Goal: Task Accomplishment & Management: Use online tool/utility

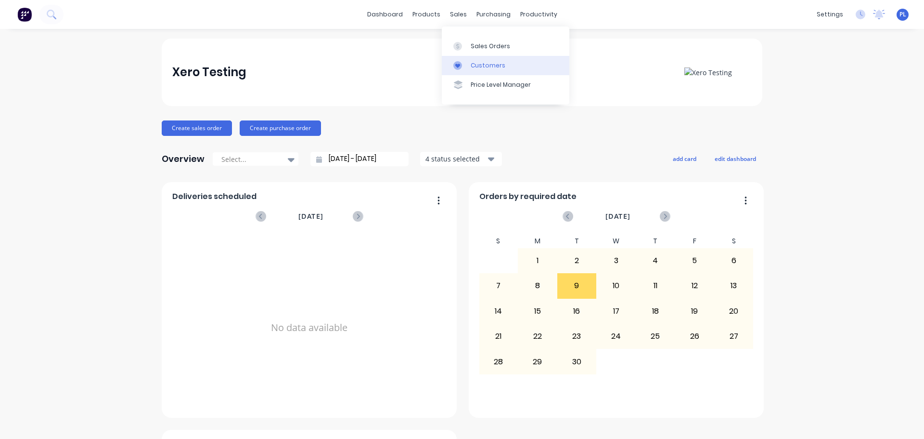
click at [469, 65] on link "Customers" at bounding box center [506, 65] width 128 height 19
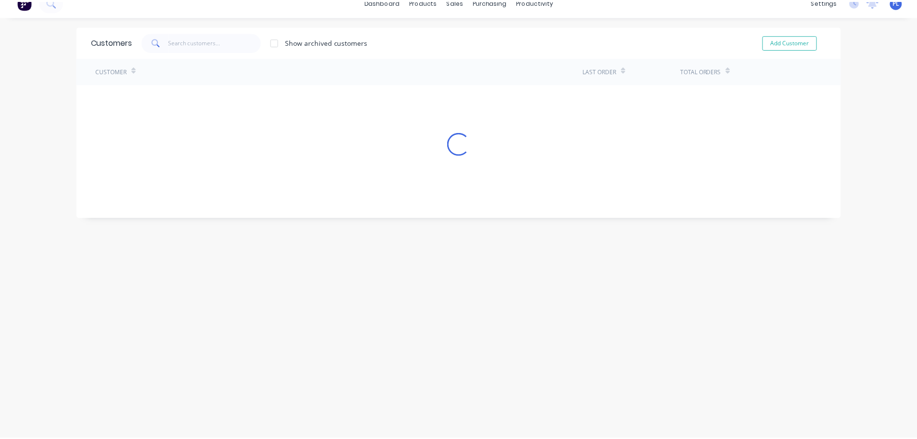
scroll to position [19, 0]
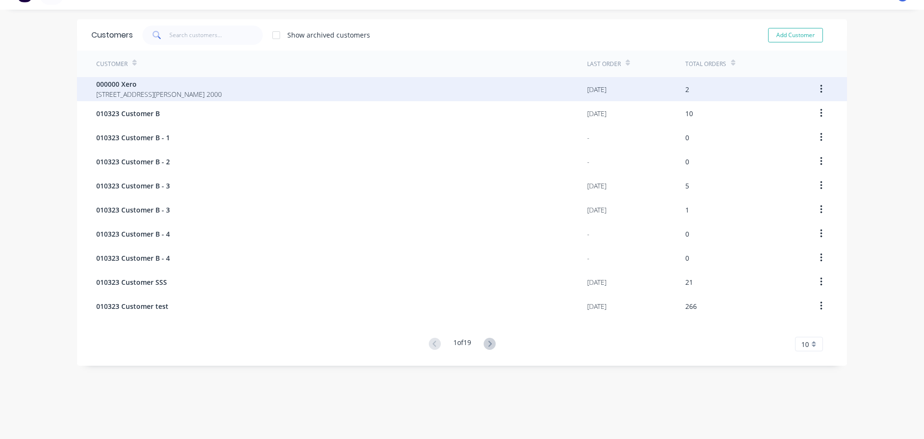
click at [341, 82] on div "000000 Xero 281 Elizabeth St SYDNEY 2000" at bounding box center [341, 89] width 491 height 24
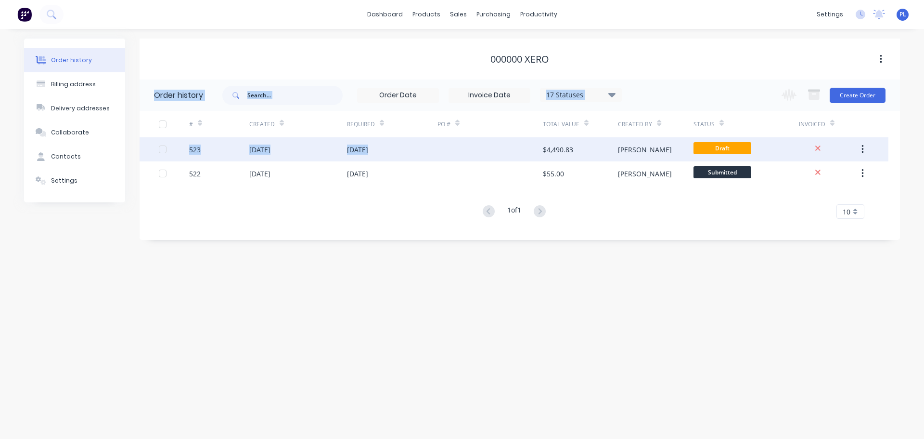
drag, startPoint x: 893, startPoint y: 161, endPoint x: 497, endPoint y: 150, distance: 396.4
click at [497, 150] on div "000000 Xero Order history 17 Statuses Invoice Status Invoiced Not Invoiced Part…" at bounding box center [520, 139] width 761 height 201
click at [497, 150] on div at bounding box center [490, 149] width 105 height 24
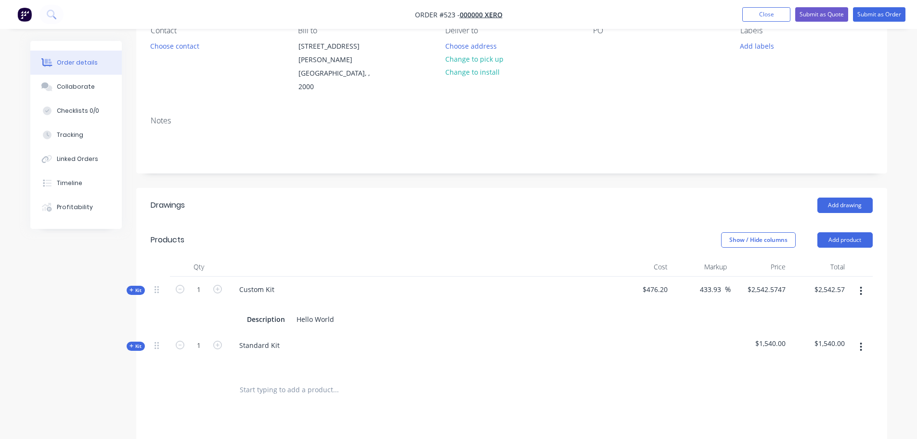
scroll to position [241, 0]
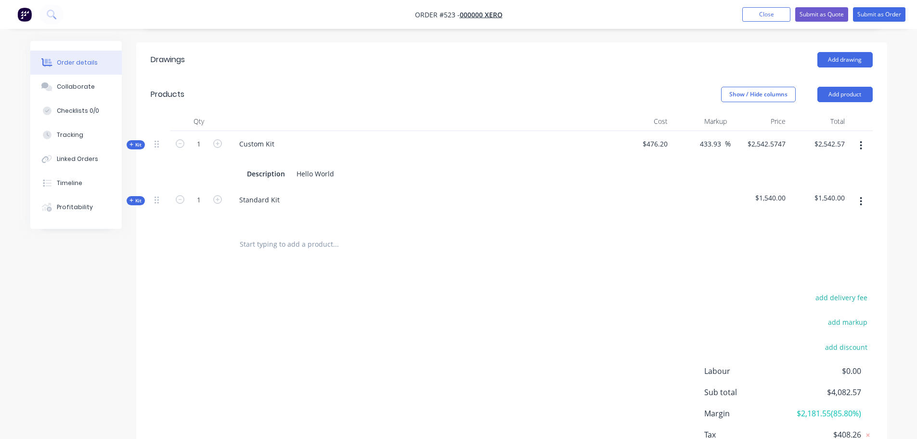
click at [871, 187] on div at bounding box center [861, 208] width 24 height 42
click at [858, 193] on button "button" at bounding box center [861, 201] width 23 height 17
click at [809, 258] on div "Duplicate" at bounding box center [827, 265] width 74 height 14
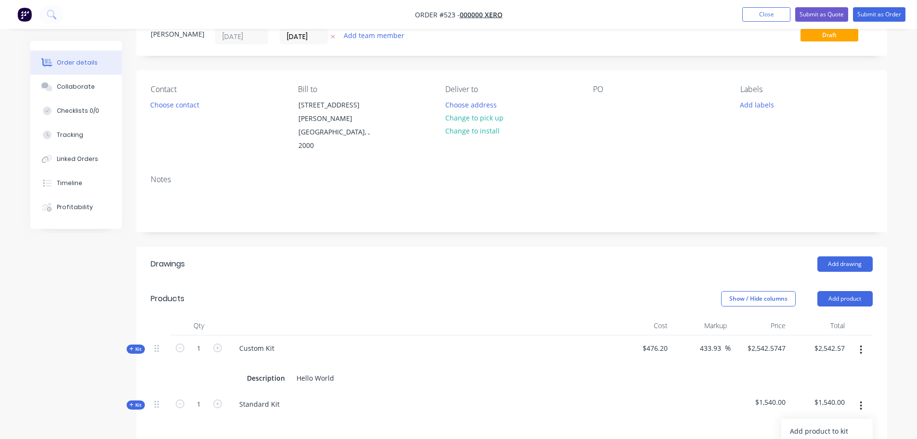
click at [482, 281] on header "Products Show / Hide columns Add product" at bounding box center [511, 298] width 751 height 35
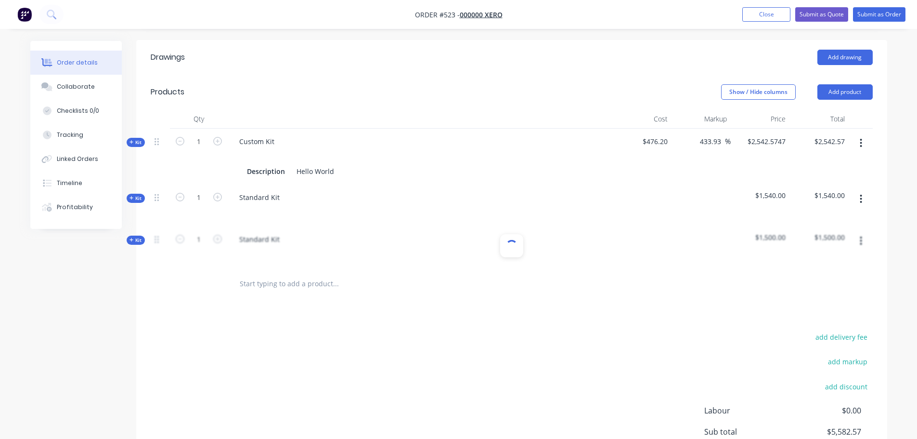
scroll to position [133, 0]
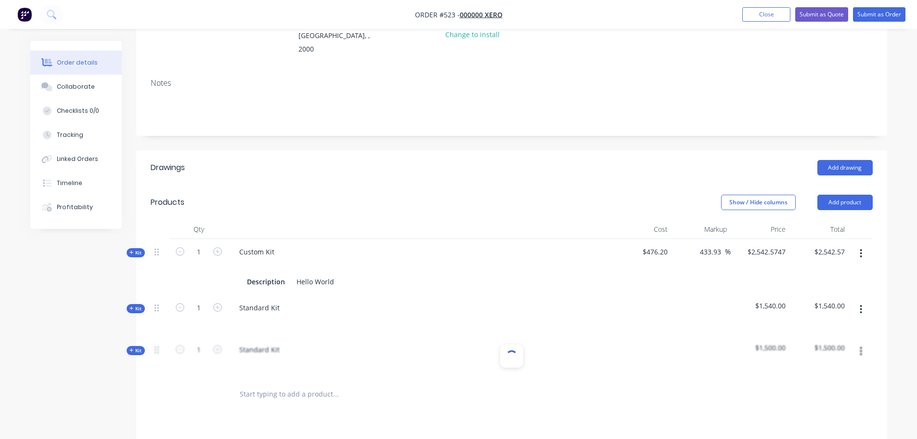
click at [850, 158] on header "Drawings Add drawing" at bounding box center [511, 167] width 751 height 35
click at [840, 195] on button "Add product" at bounding box center [845, 202] width 55 height 15
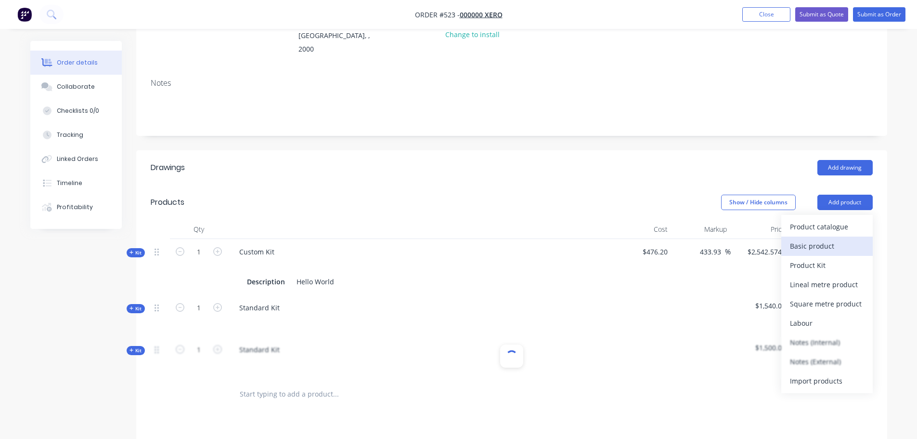
click at [829, 239] on div "Basic product" at bounding box center [827, 246] width 74 height 14
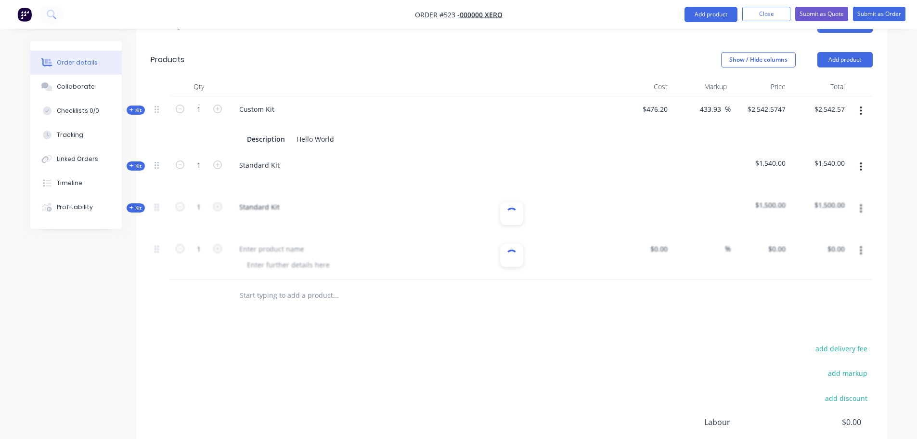
scroll to position [177, 0]
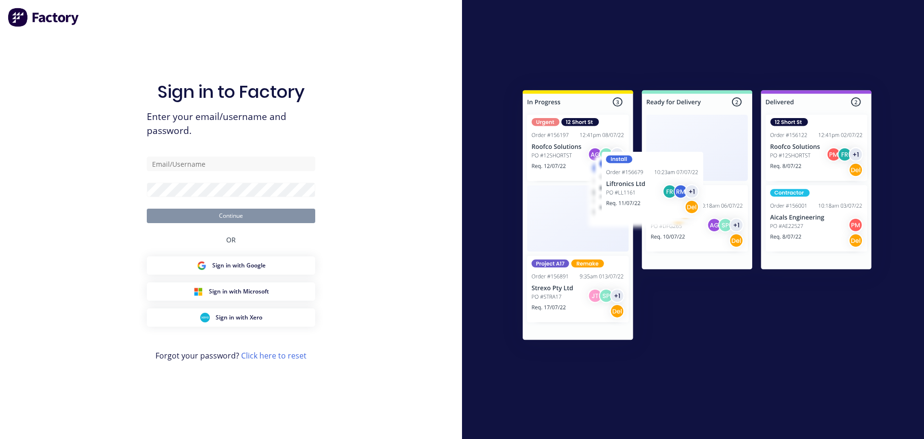
click at [159, 180] on form "Continue" at bounding box center [231, 189] width 169 height 66
click at [177, 162] on input "text" at bounding box center [231, 163] width 169 height 14
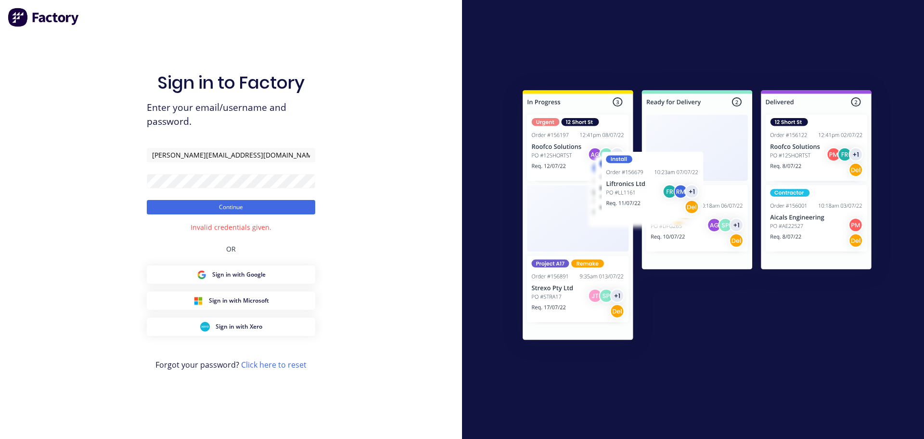
type input "[PERSON_NAME][EMAIL_ADDRESS][DOMAIN_NAME]"
click at [147, 200] on button "Continue" at bounding box center [231, 207] width 169 height 14
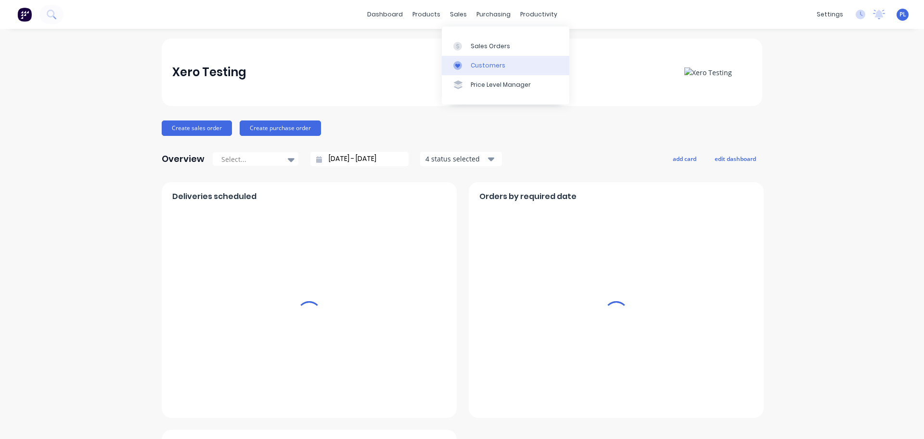
click at [468, 58] on link "Customers" at bounding box center [506, 65] width 128 height 19
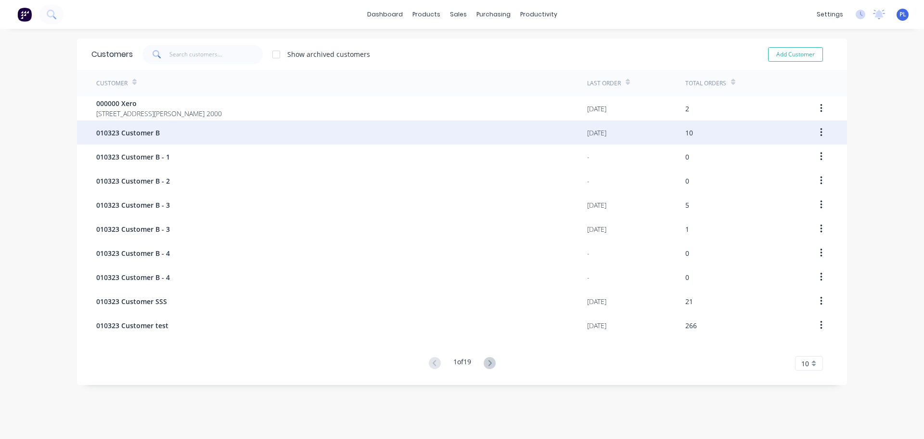
click at [414, 127] on div "010323 Customer B" at bounding box center [341, 132] width 491 height 24
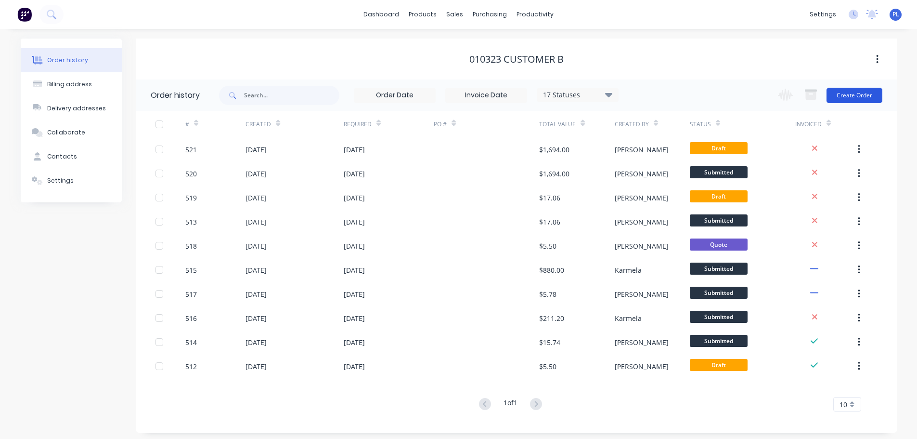
click at [871, 95] on button "Create Order" at bounding box center [855, 95] width 56 height 15
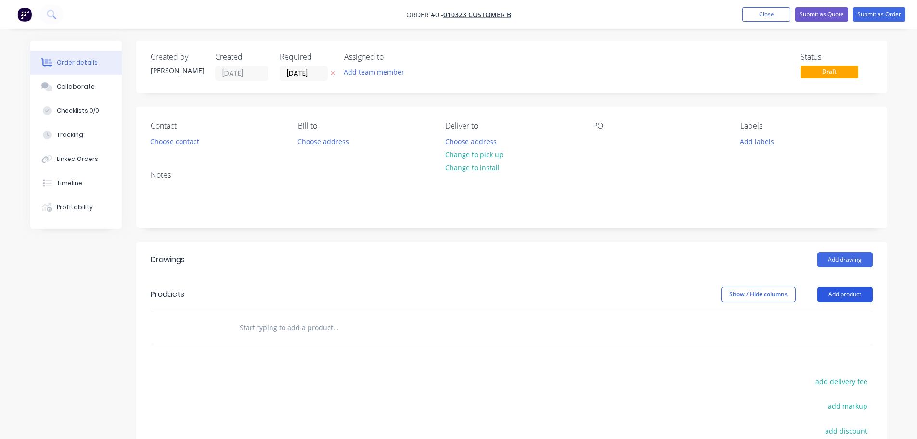
click at [846, 287] on button "Add product" at bounding box center [845, 293] width 55 height 15
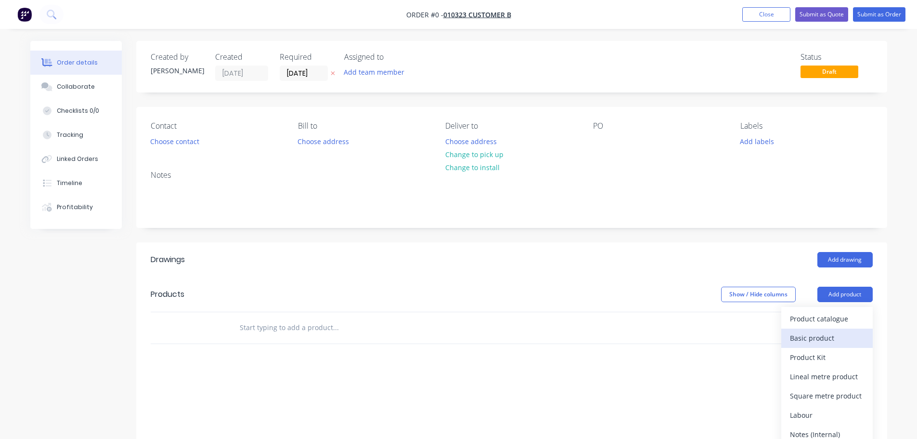
click at [823, 344] on div "Basic product" at bounding box center [827, 338] width 74 height 14
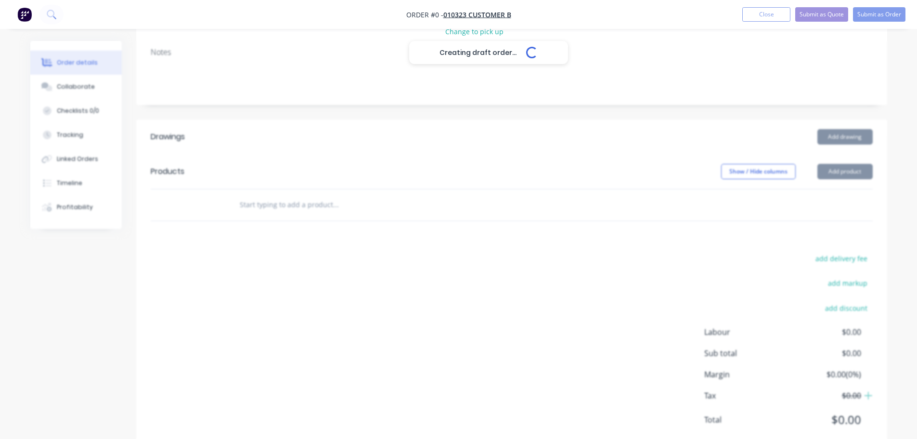
scroll to position [151, 0]
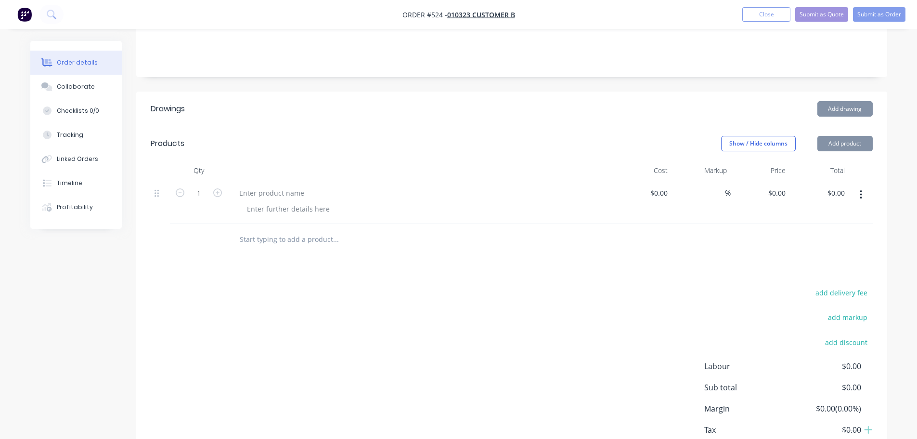
click at [266, 184] on div at bounding box center [420, 202] width 385 height 44
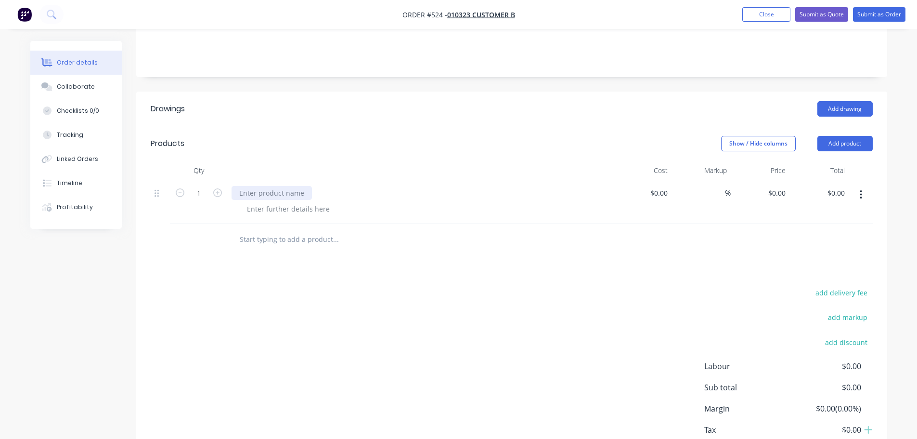
click at [266, 191] on div at bounding box center [272, 193] width 80 height 14
click at [269, 208] on div at bounding box center [288, 209] width 98 height 14
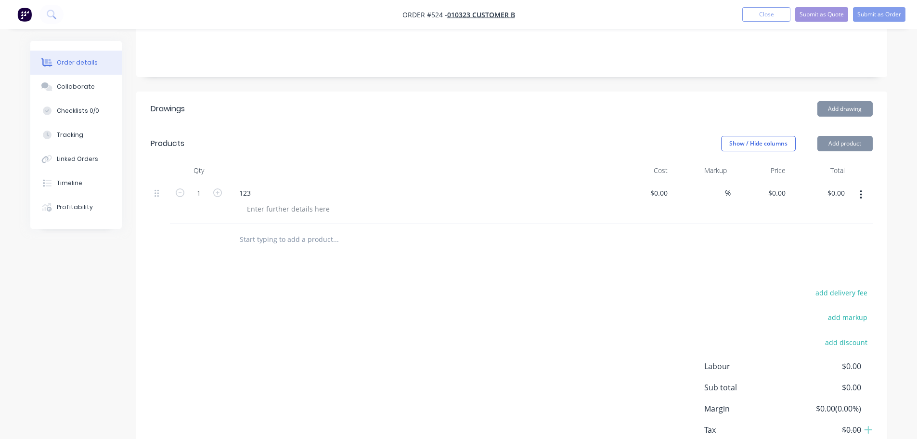
click at [653, 232] on div at bounding box center [512, 239] width 722 height 31
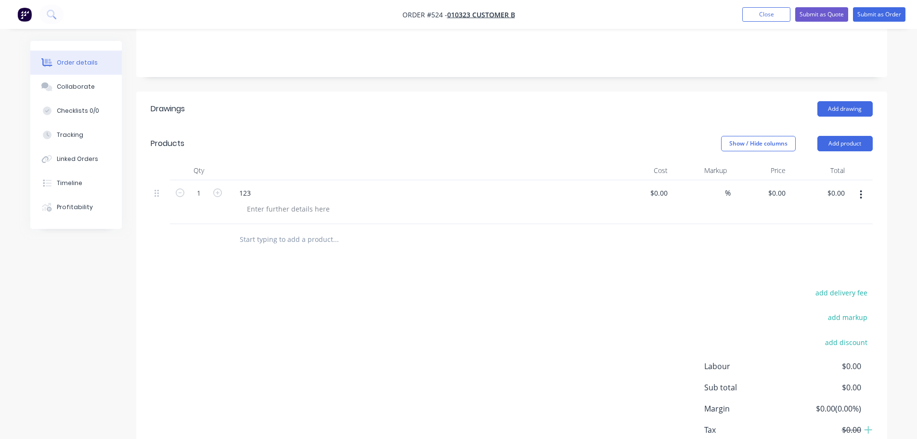
click at [792, 198] on div "$0.00 $0.00" at bounding box center [819, 202] width 59 height 44
click at [788, 197] on input "0" at bounding box center [778, 193] width 22 height 14
type input "$5.00"
click at [746, 234] on div at bounding box center [512, 239] width 722 height 31
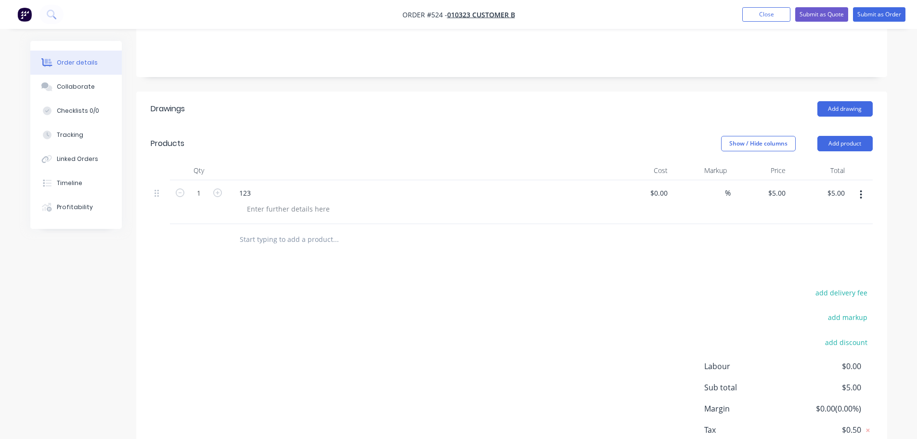
click at [860, 198] on icon "button" at bounding box center [861, 194] width 2 height 11
click at [814, 241] on div "Duplicate" at bounding box center [827, 239] width 74 height 14
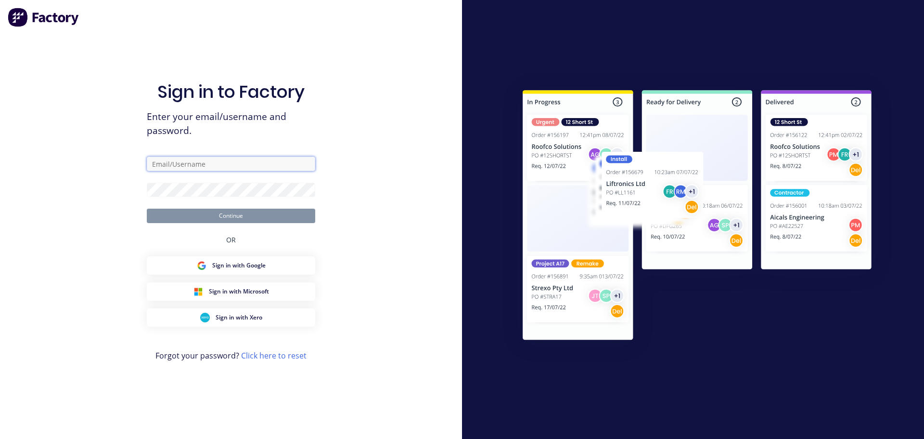
click at [212, 159] on input "text" at bounding box center [231, 163] width 169 height 14
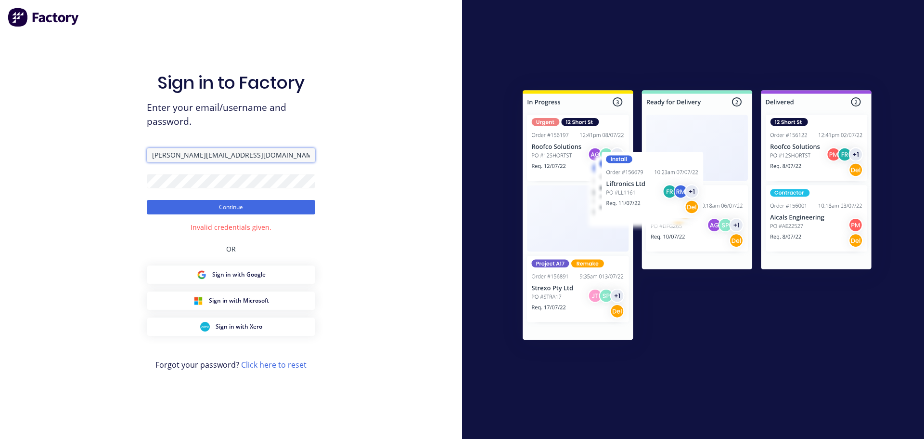
click at [172, 156] on input "[PERSON_NAME][EMAIL_ADDRESS][DOMAIN_NAME]" at bounding box center [231, 155] width 169 height 14
click at [174, 155] on input "[PERSON_NAME][EMAIL_ADDRESS][DOMAIN_NAME]" at bounding box center [231, 155] width 169 height 14
type input "[PERSON_NAME][EMAIL_ADDRESS][DOMAIN_NAME]"
click at [147, 200] on button "Continue" at bounding box center [231, 207] width 169 height 14
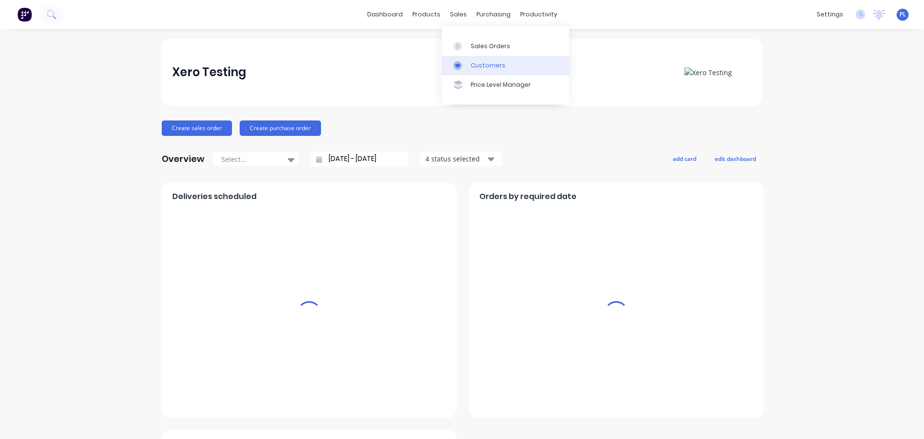
click at [450, 66] on link "Customers" at bounding box center [506, 65] width 128 height 19
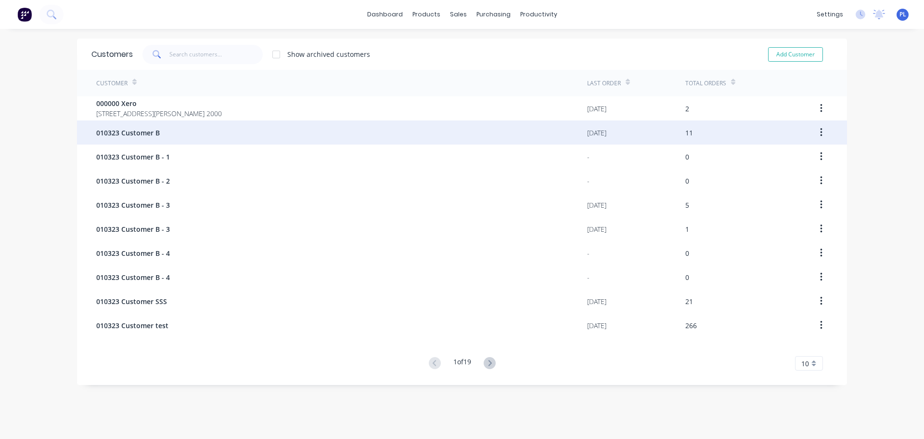
click at [234, 120] on div "010323 Customer B" at bounding box center [341, 132] width 491 height 24
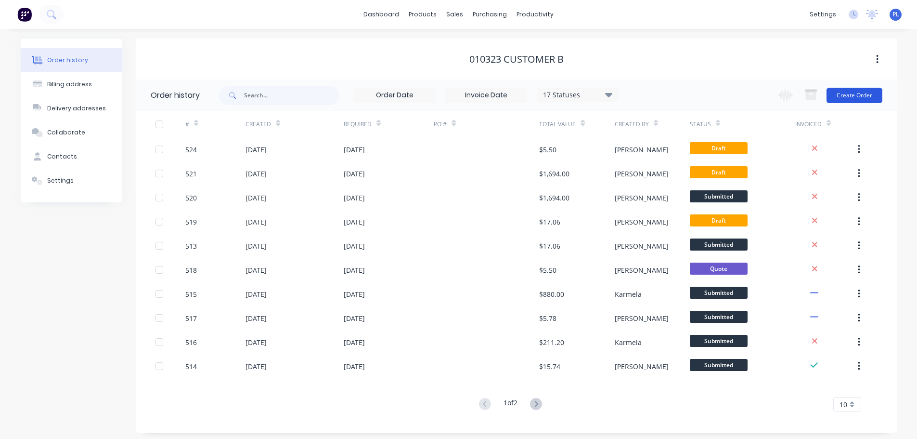
click at [847, 94] on button "Create Order" at bounding box center [855, 95] width 56 height 15
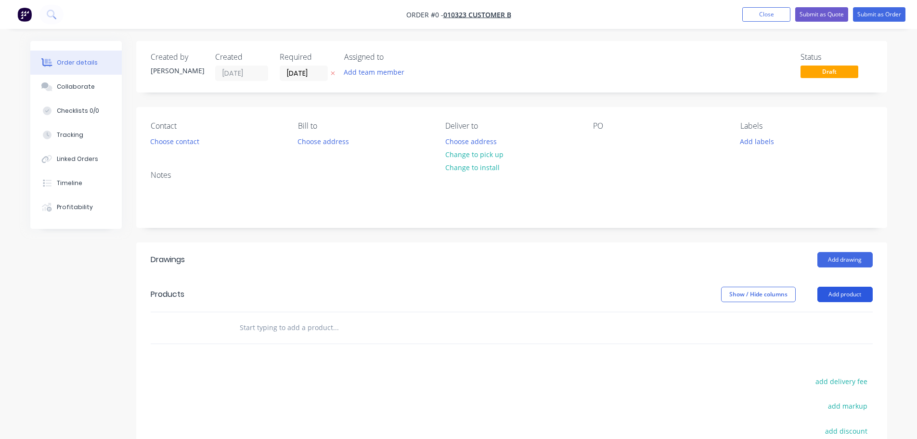
click at [853, 300] on button "Add product" at bounding box center [845, 293] width 55 height 15
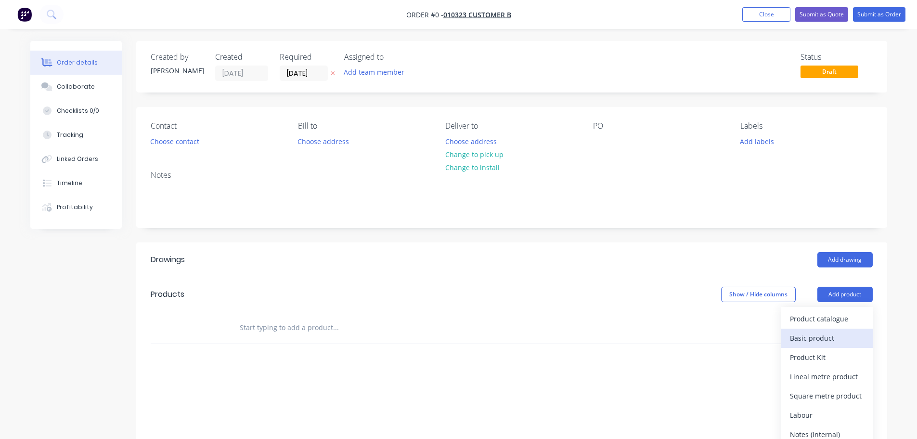
drag, startPoint x: 814, startPoint y: 349, endPoint x: 813, endPoint y: 344, distance: 5.4
click at [813, 344] on div "Product catalogue Basic product Product Kit Lineal metre product Square metre p…" at bounding box center [826, 396] width 91 height 178
click at [813, 344] on div "Basic product" at bounding box center [827, 338] width 74 height 14
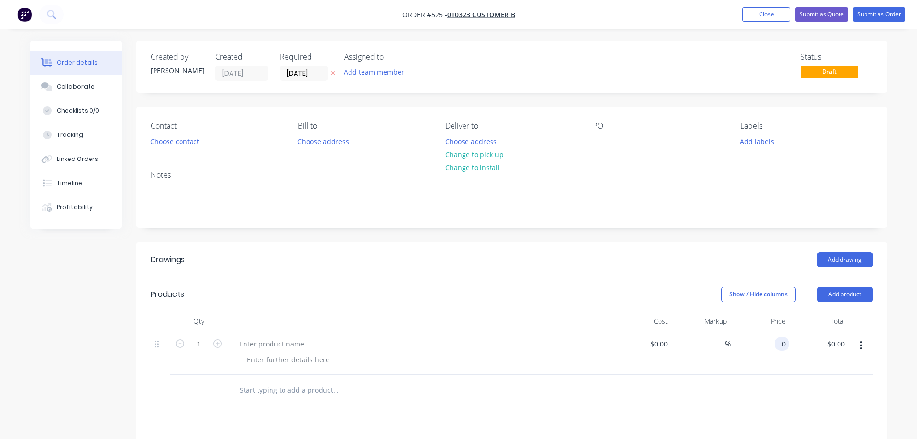
click at [770, 339] on div "0 0" at bounding box center [760, 353] width 59 height 44
type input "$50.00"
click at [745, 386] on div "Qty Cost Markup Price Total 1 $0.00 $0.00 % $50.00 $50.00 $50.00 $50.00" at bounding box center [511, 358] width 751 height 94
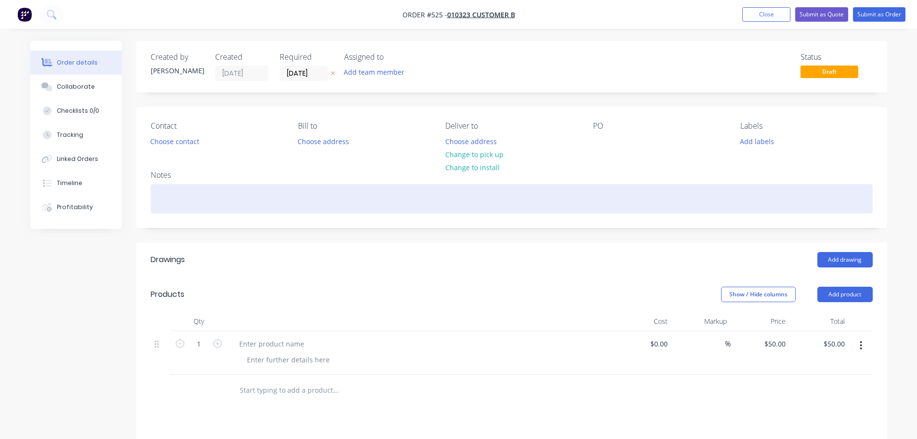
click at [722, 186] on div at bounding box center [512, 198] width 722 height 29
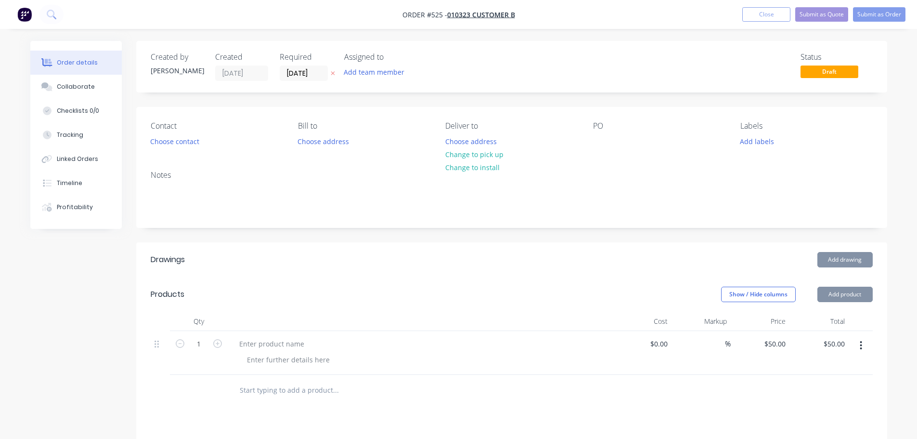
click at [593, 260] on div "Add drawing" at bounding box center [588, 259] width 569 height 15
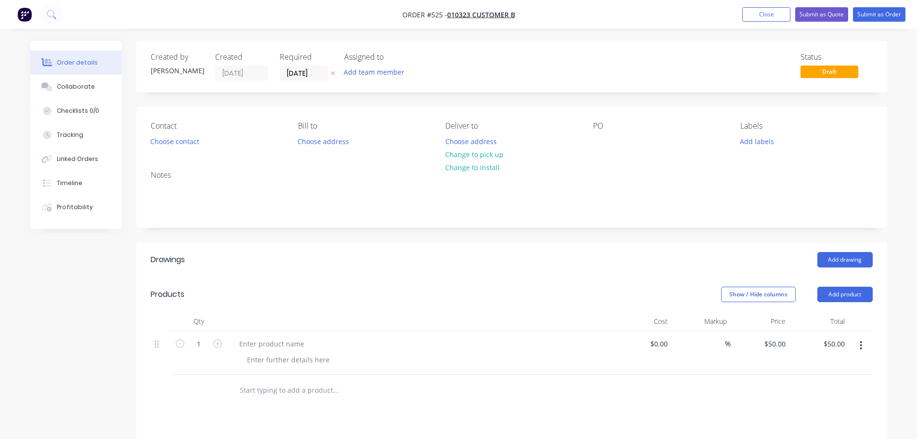
drag, startPoint x: 866, startPoint y: 342, endPoint x: 854, endPoint y: 355, distance: 17.4
click at [866, 342] on button "button" at bounding box center [861, 345] width 23 height 17
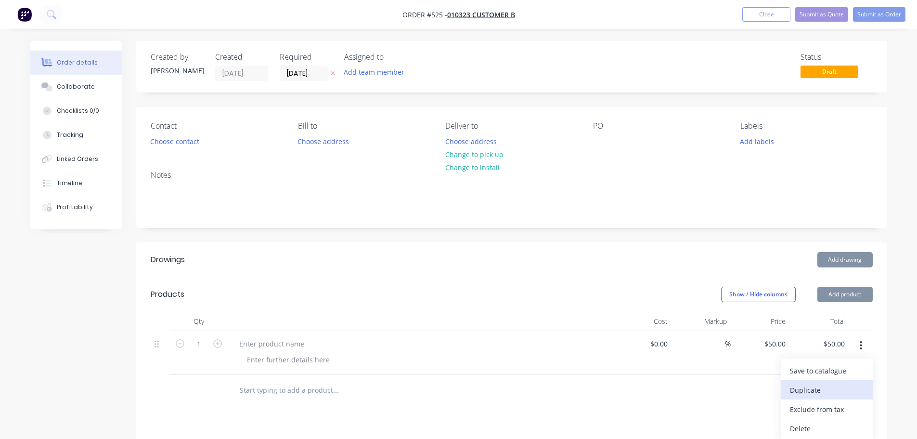
click at [800, 393] on div "Duplicate" at bounding box center [827, 390] width 74 height 14
